Goal: Task Accomplishment & Management: Complete application form

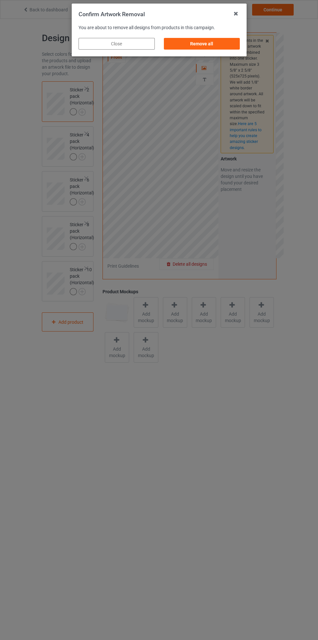
click at [237, 13] on icon at bounding box center [235, 13] width 10 height 10
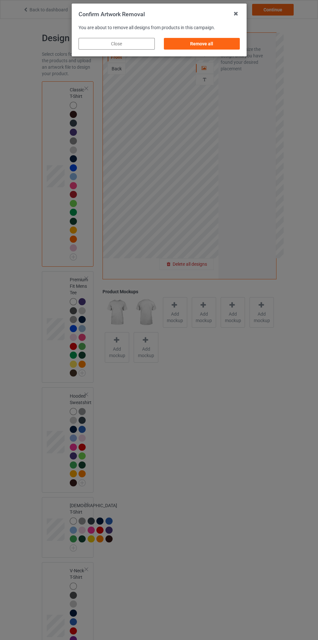
click at [223, 46] on div "Remove all" at bounding box center [201, 44] width 76 height 12
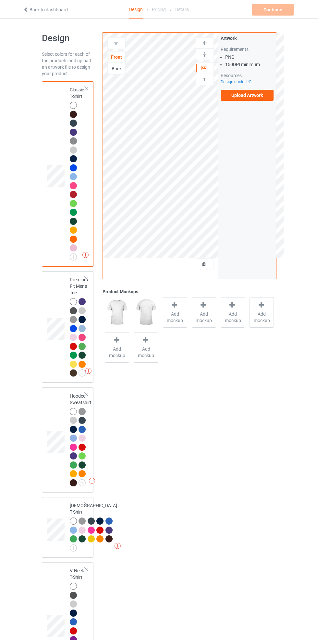
click at [253, 96] on label "Upload Artwork" at bounding box center [246, 95] width 53 height 11
click at [0, 0] on input "Upload Artwork" at bounding box center [0, 0] width 0 height 0
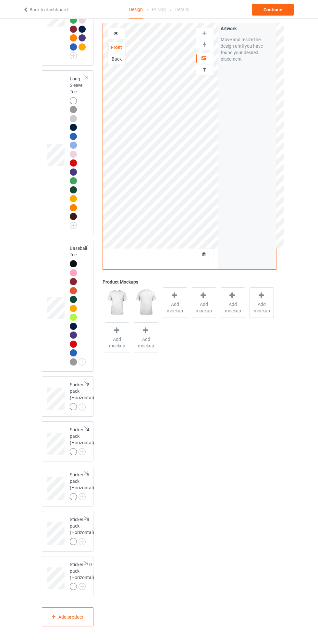
scroll to position [835, 0]
click at [86, 618] on div "Add product" at bounding box center [68, 616] width 52 height 19
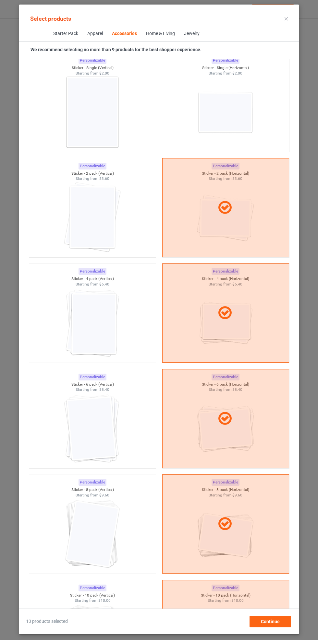
scroll to position [4289, 0]
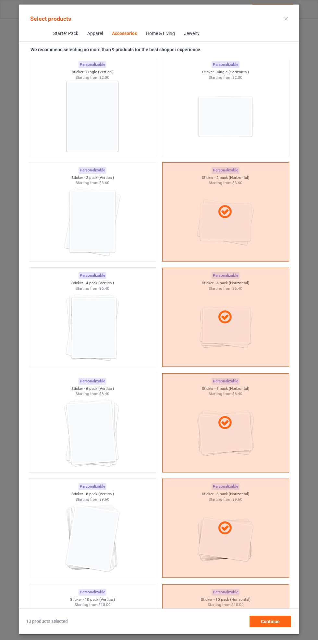
click at [111, 237] on img at bounding box center [92, 222] width 58 height 73
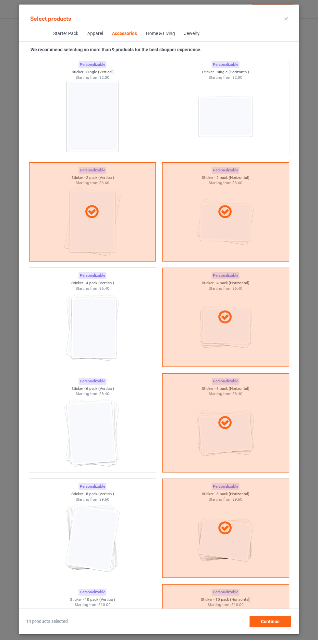
click at [118, 328] on img at bounding box center [92, 327] width 58 height 73
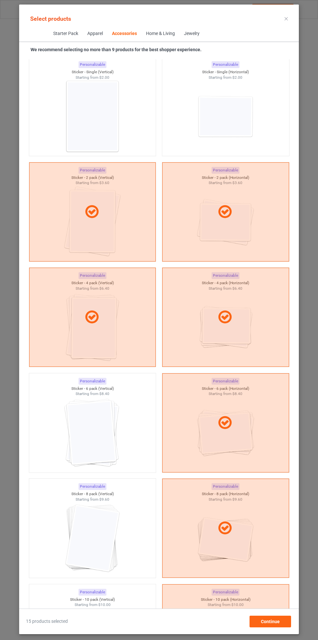
click at [108, 427] on img at bounding box center [92, 433] width 58 height 73
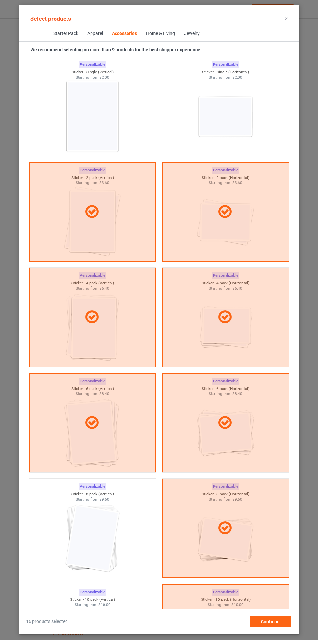
click at [109, 528] on img at bounding box center [92, 538] width 58 height 73
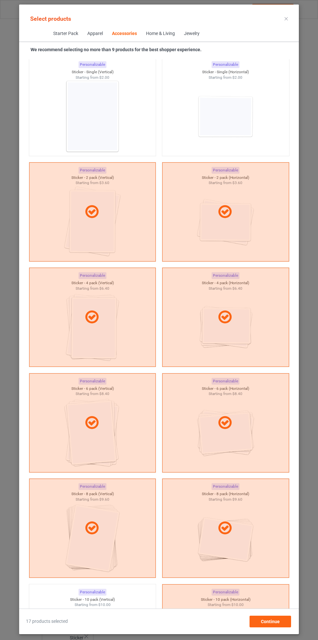
click at [258, 229] on div at bounding box center [225, 211] width 127 height 99
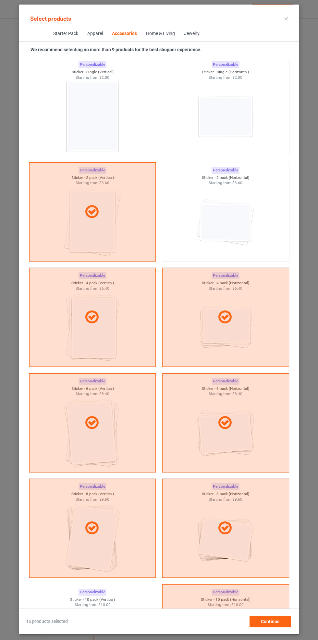
click at [246, 319] on div at bounding box center [225, 318] width 126 height 16
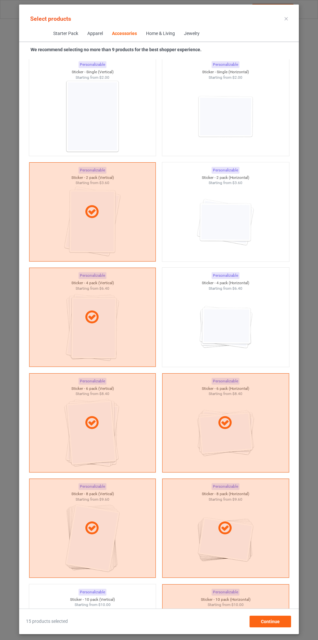
click at [248, 443] on div at bounding box center [225, 422] width 127 height 99
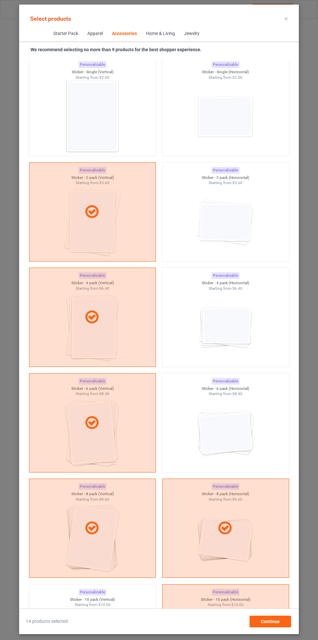
click at [244, 529] on div at bounding box center [225, 529] width 126 height 16
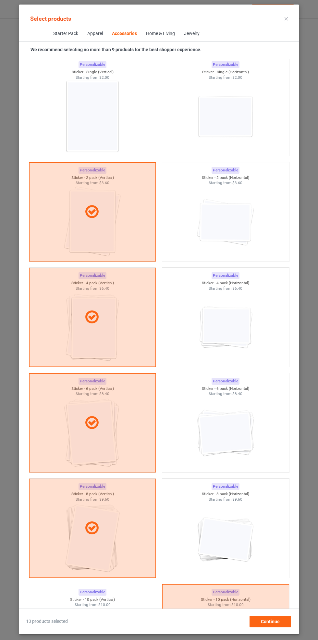
click at [226, 599] on div at bounding box center [225, 633] width 127 height 99
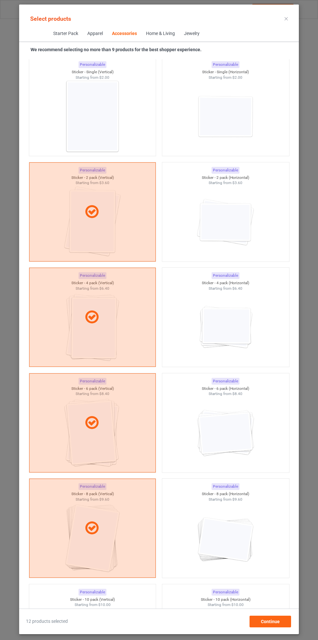
scroll to position [791, 0]
click at [276, 625] on div "Continue" at bounding box center [269, 622] width 41 height 12
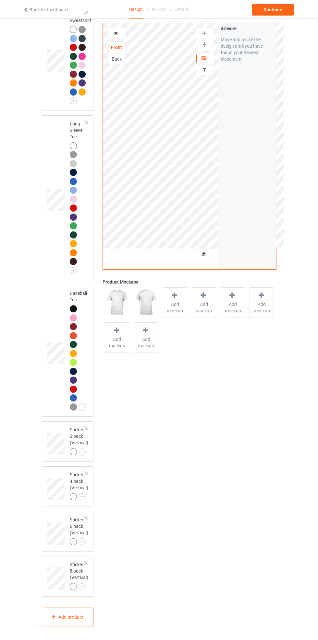
click at [72, 451] on div at bounding box center [73, 451] width 7 height 7
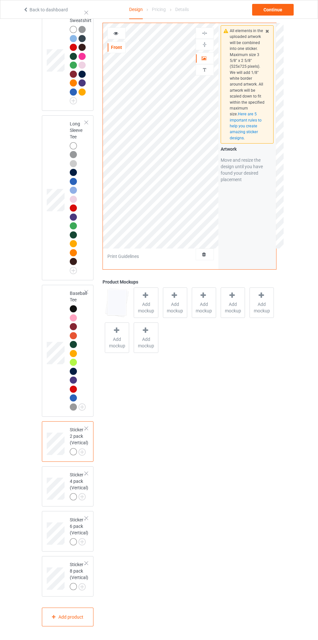
click at [202, 60] on div at bounding box center [204, 58] width 17 height 6
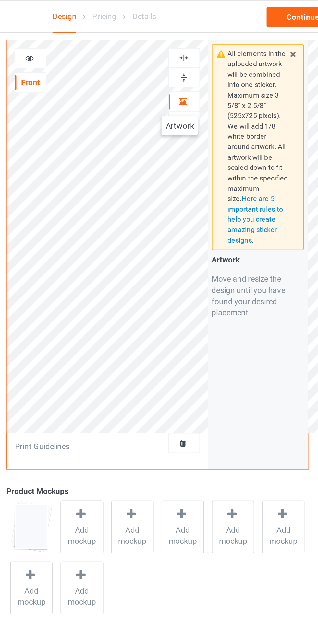
scroll to position [785, 0]
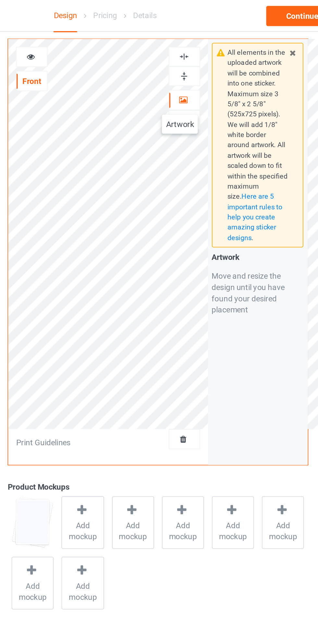
click at [207, 47] on img at bounding box center [204, 44] width 6 height 6
click at [204, 34] on img at bounding box center [204, 33] width 6 height 6
click at [273, 12] on div "Continue" at bounding box center [272, 10] width 41 height 12
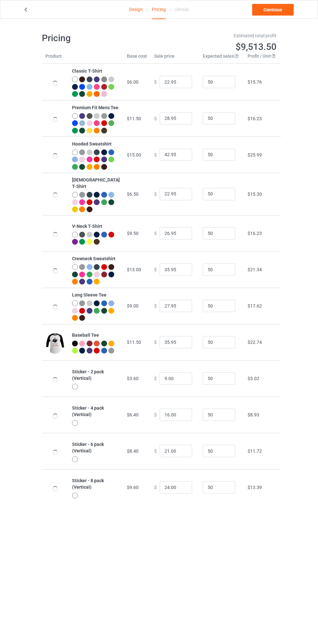
click at [279, 13] on link "Continue" at bounding box center [272, 10] width 41 height 12
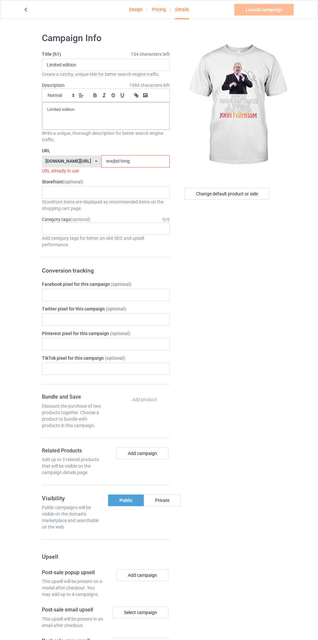
click at [143, 163] on input "wwjbd-hmg" at bounding box center [135, 161] width 68 height 12
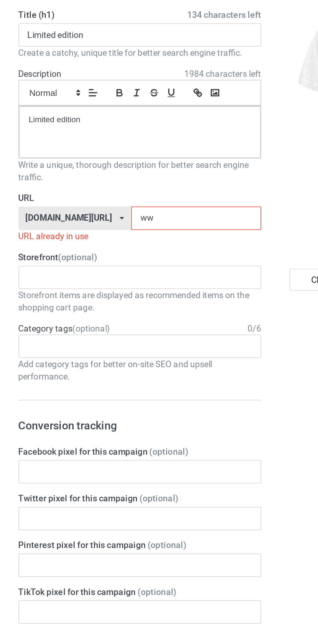
type input "w"
click at [138, 162] on input "best-sticker-56" at bounding box center [135, 161] width 68 height 12
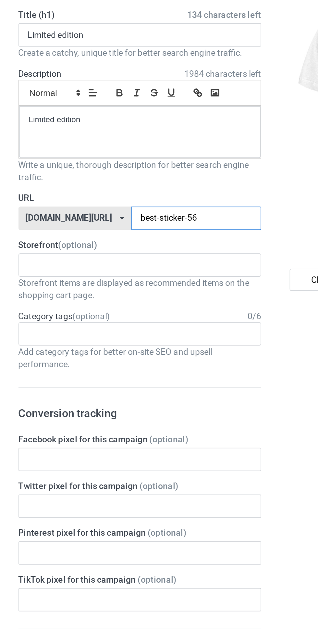
click at [106, 162] on input "best-sticker-56" at bounding box center [135, 161] width 68 height 12
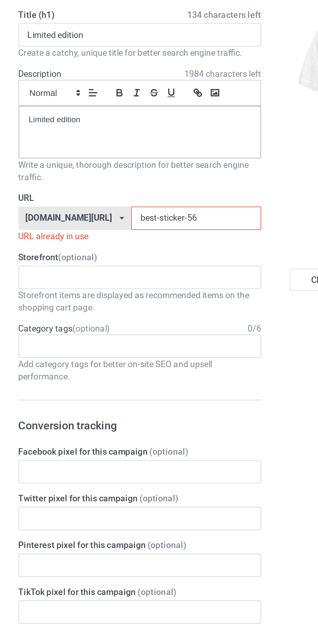
click at [109, 163] on input "best-sticker-56" at bounding box center [135, 161] width 68 height 12
click at [110, 162] on input "best-sticker-56" at bounding box center [135, 161] width 68 height 12
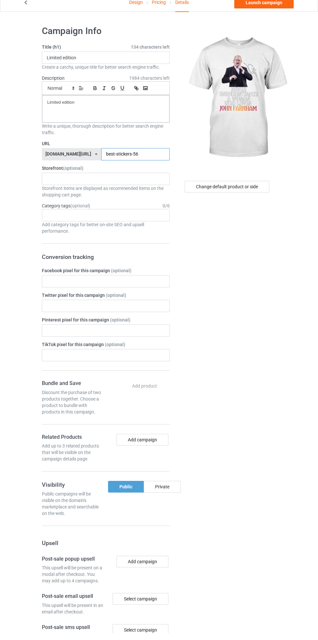
type input "best-stickers-56"
click at [243, 195] on div "Change default product or side" at bounding box center [226, 194] width 85 height 12
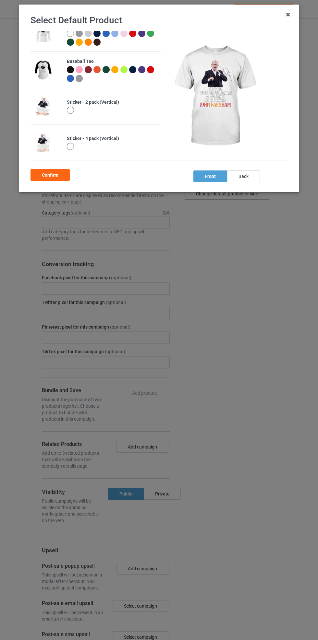
scroll to position [237, 0]
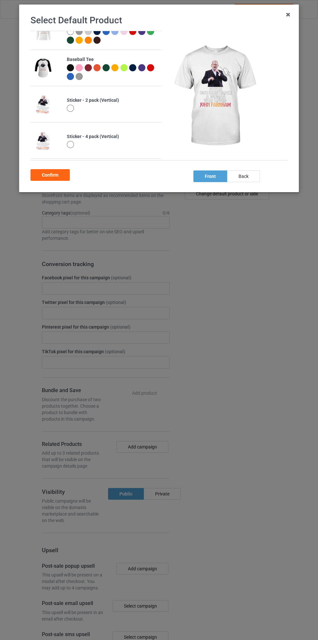
click at [72, 112] on div at bounding box center [71, 109] width 9 height 9
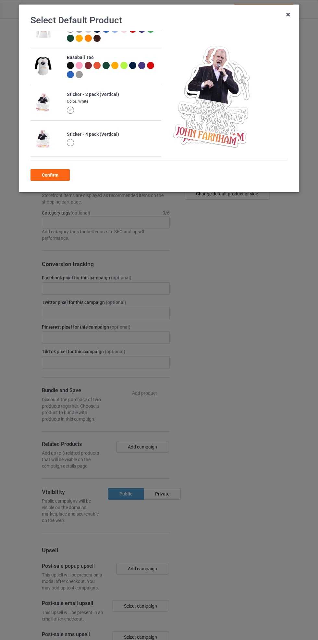
scroll to position [235, 0]
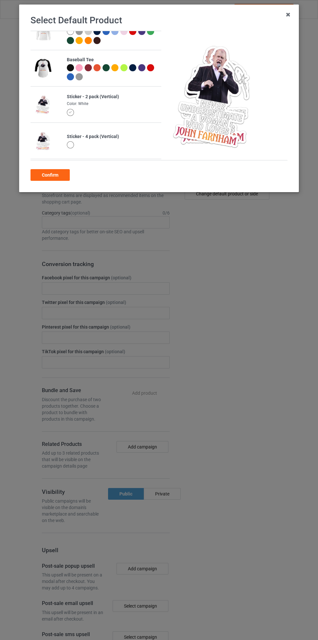
click at [56, 180] on div "Confirm" at bounding box center [49, 175] width 39 height 12
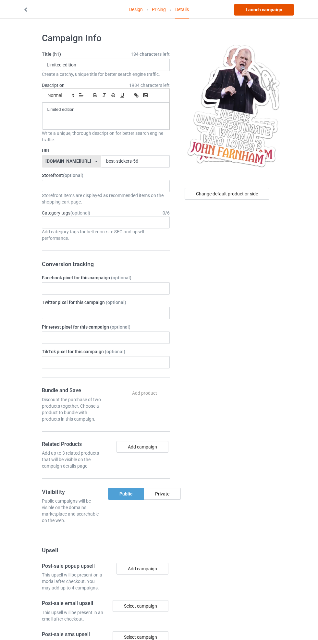
click at [262, 9] on link "Launch campaign" at bounding box center [263, 10] width 59 height 12
